Goal: Task Accomplishment & Management: Use online tool/utility

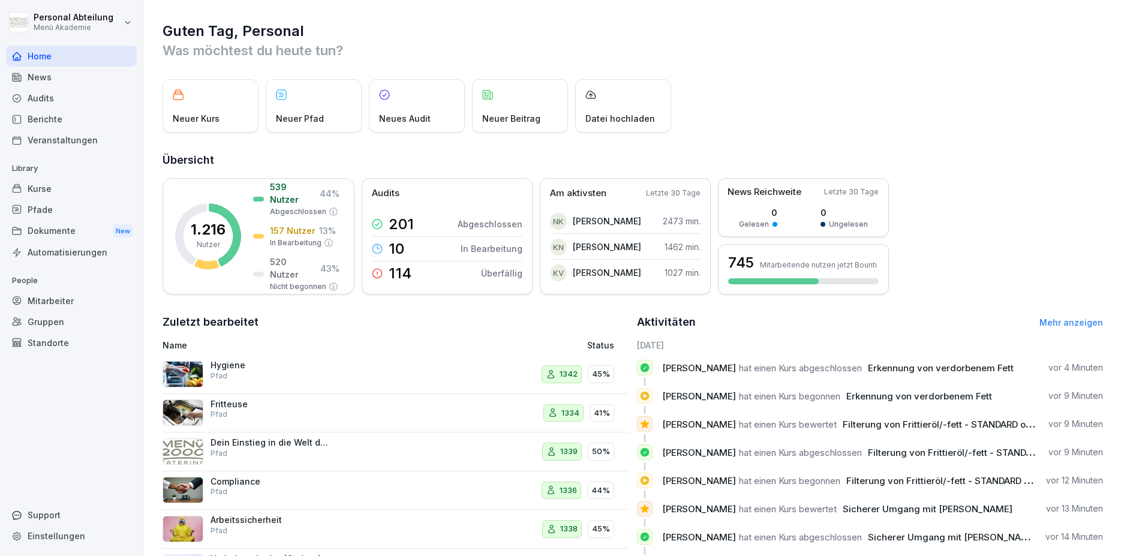
click at [43, 303] on div "Mitarbeiter" at bounding box center [71, 300] width 131 height 21
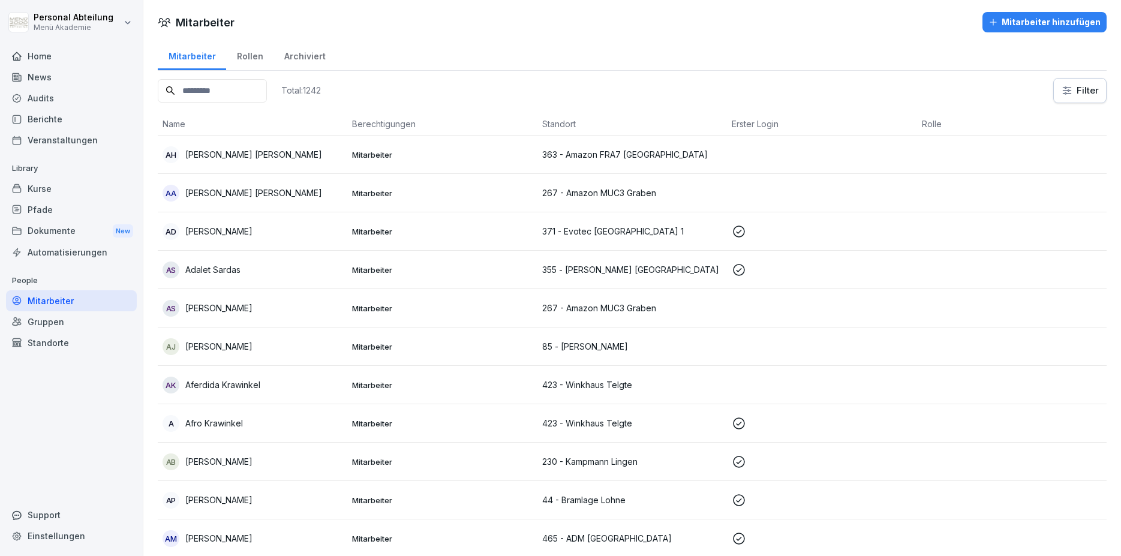
click at [205, 92] on input at bounding box center [212, 90] width 109 height 23
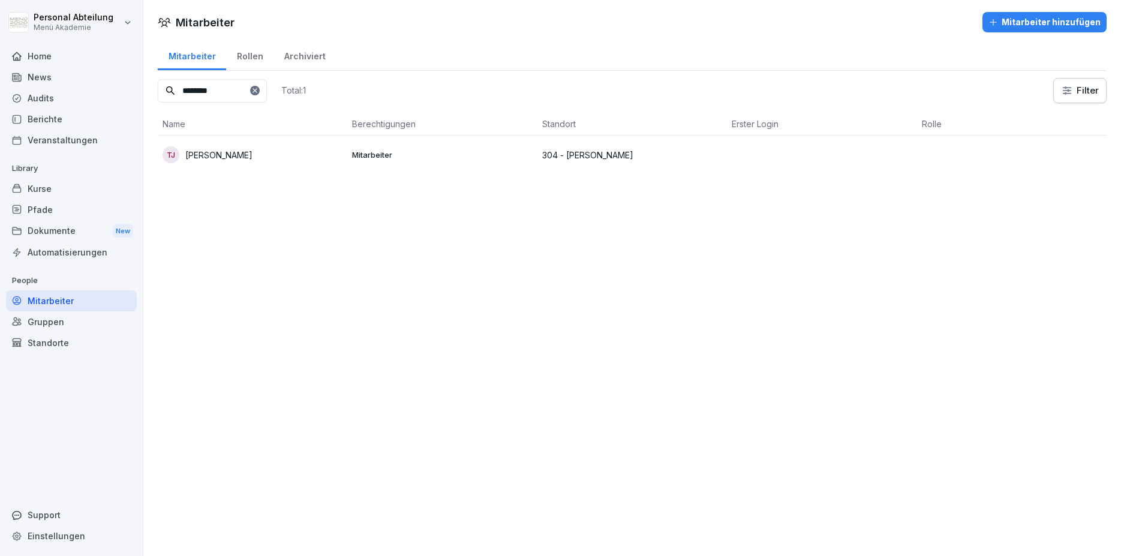
type input "********"
click at [228, 162] on div "[PERSON_NAME] [PERSON_NAME]" at bounding box center [253, 154] width 180 height 17
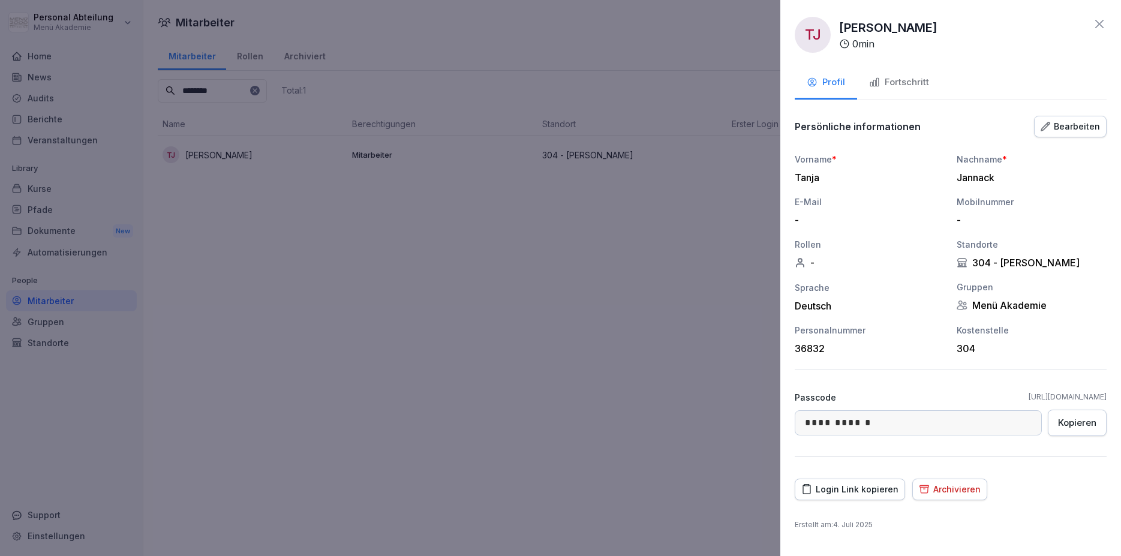
click at [822, 492] on div "Login Link kopieren" at bounding box center [849, 489] width 97 height 13
click at [1100, 29] on icon at bounding box center [1099, 24] width 14 height 14
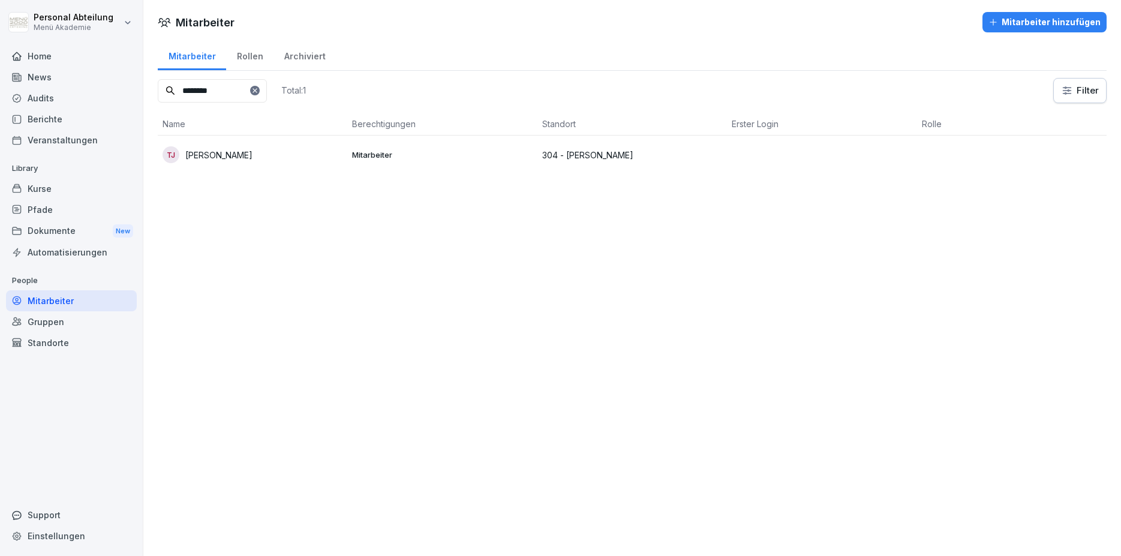
click at [217, 156] on p "[PERSON_NAME]" at bounding box center [218, 155] width 67 height 13
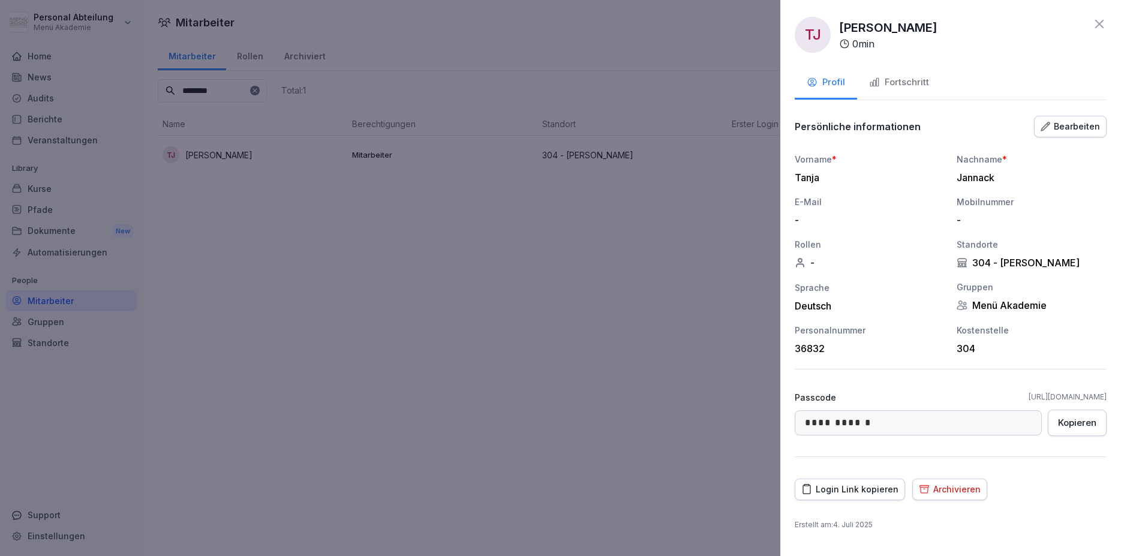
click at [223, 197] on div at bounding box center [560, 278] width 1121 height 556
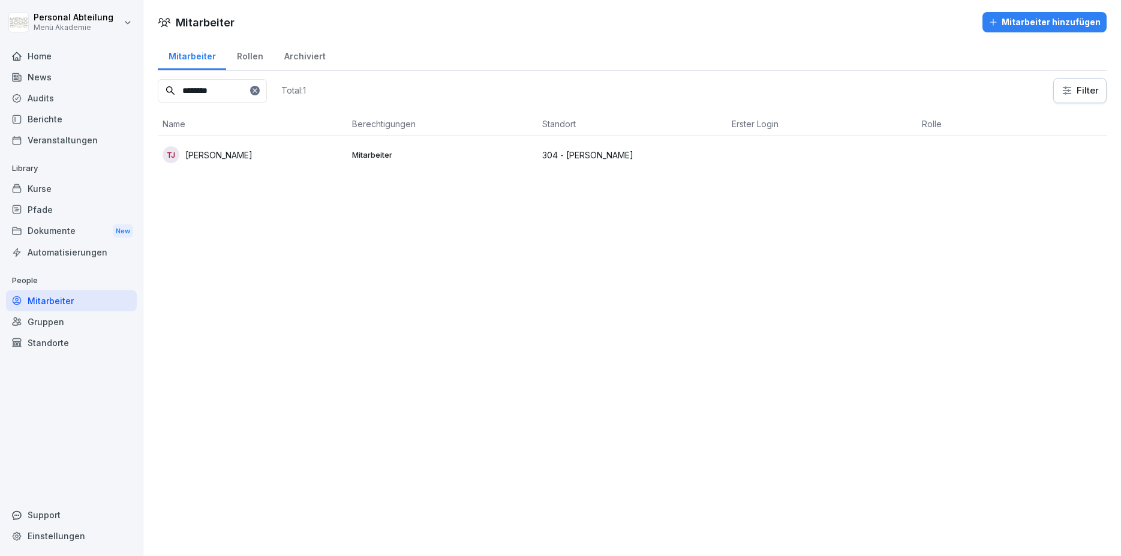
click at [232, 151] on p "[PERSON_NAME]" at bounding box center [218, 155] width 67 height 13
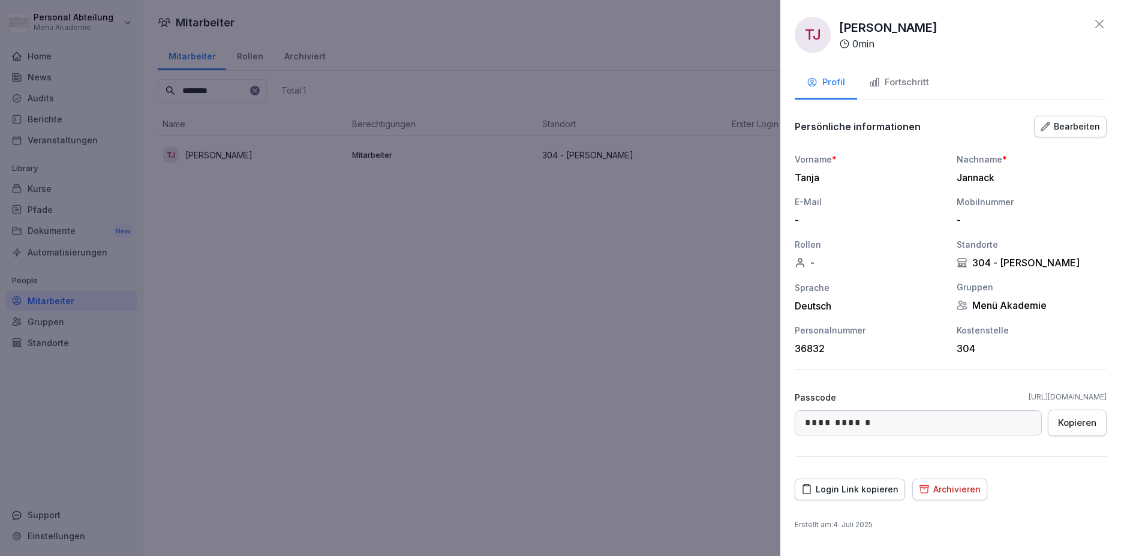
click at [823, 486] on div "Login Link kopieren" at bounding box center [849, 489] width 97 height 13
